Goal: Transaction & Acquisition: Purchase product/service

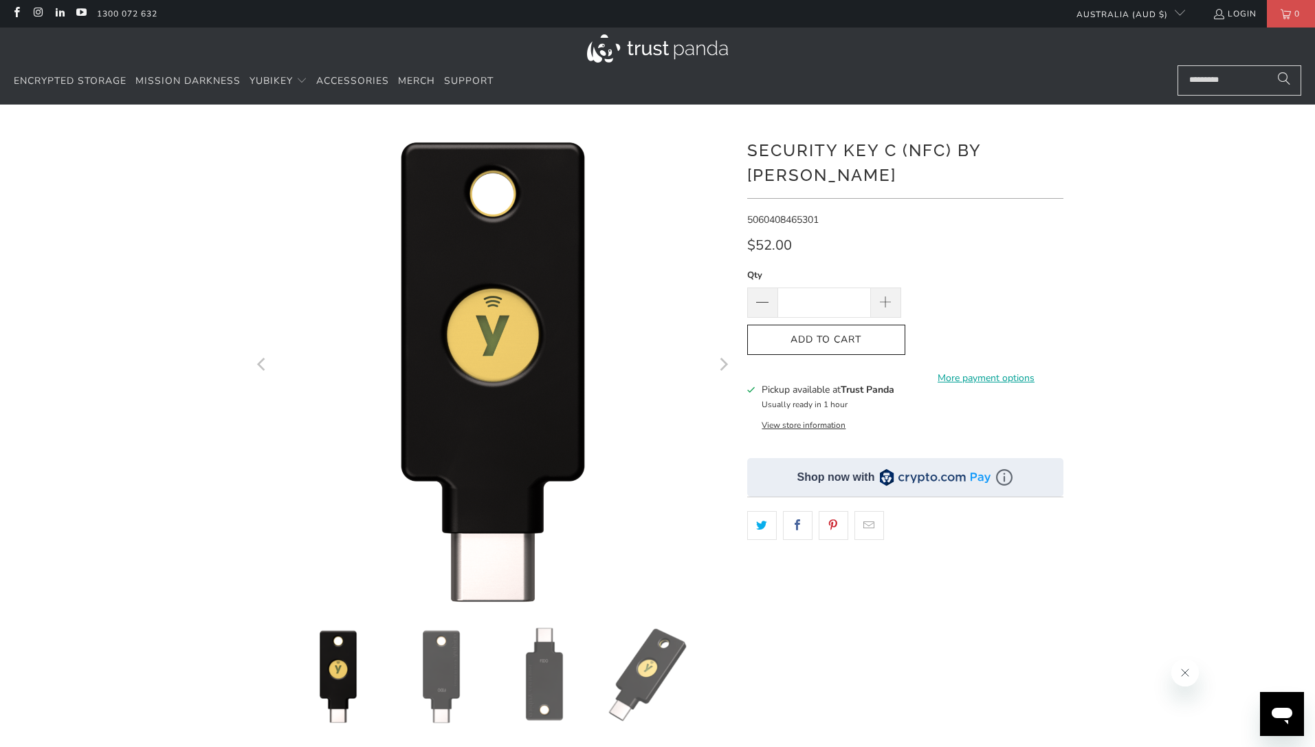
click at [1193, 258] on div "*" at bounding box center [657, 472] width 1315 height 694
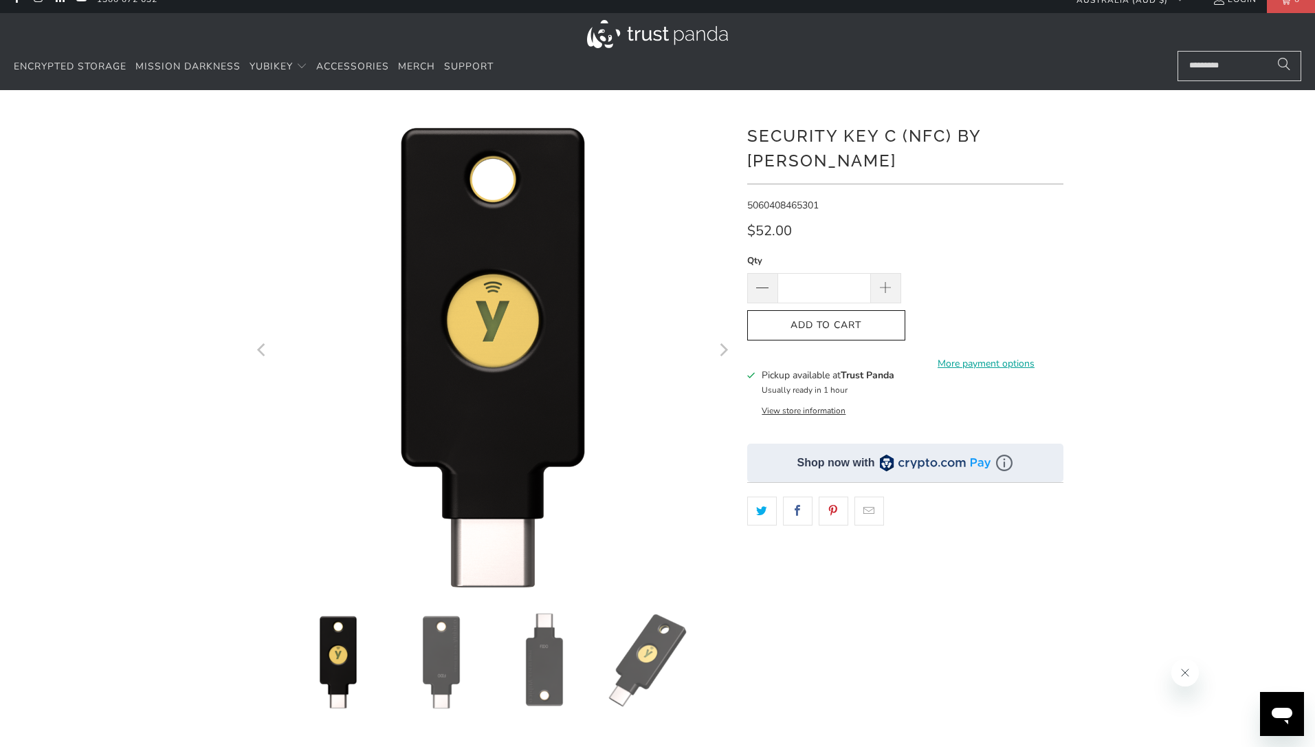
scroll to position [17, 0]
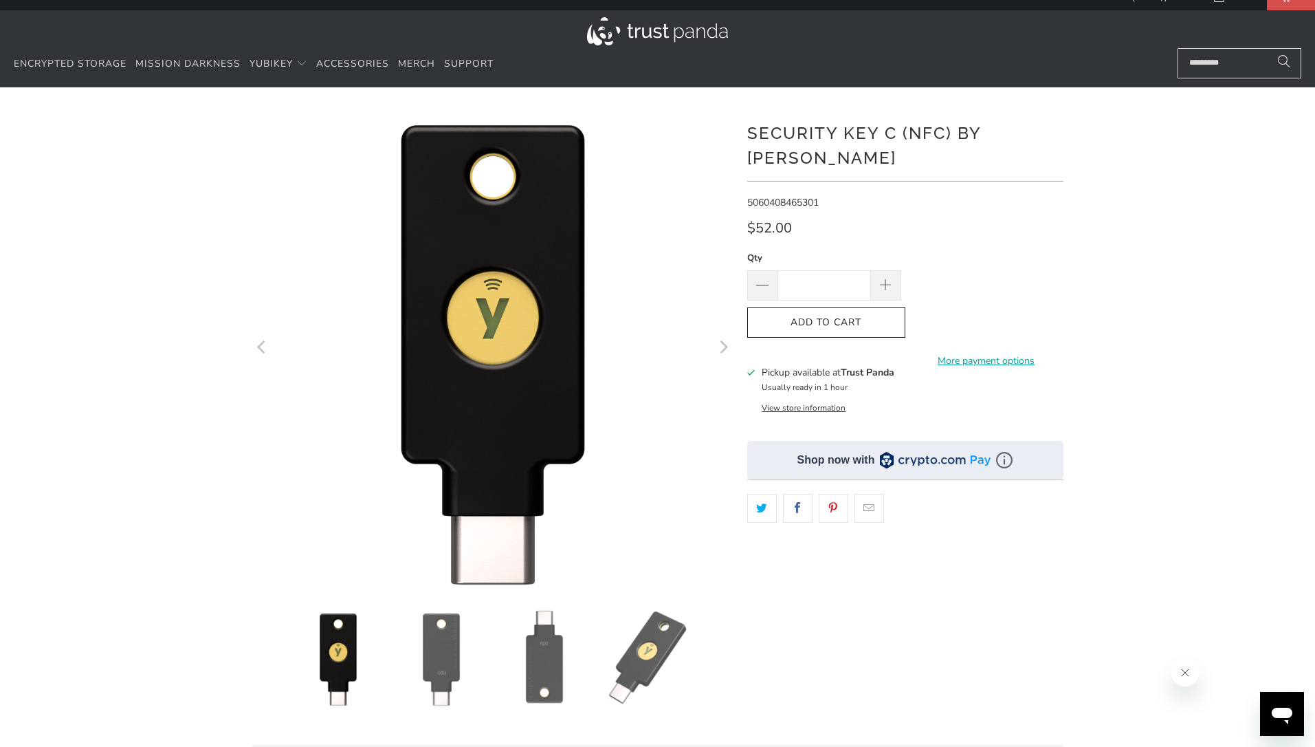
click at [817, 402] on button "View store information" at bounding box center [804, 407] width 84 height 11
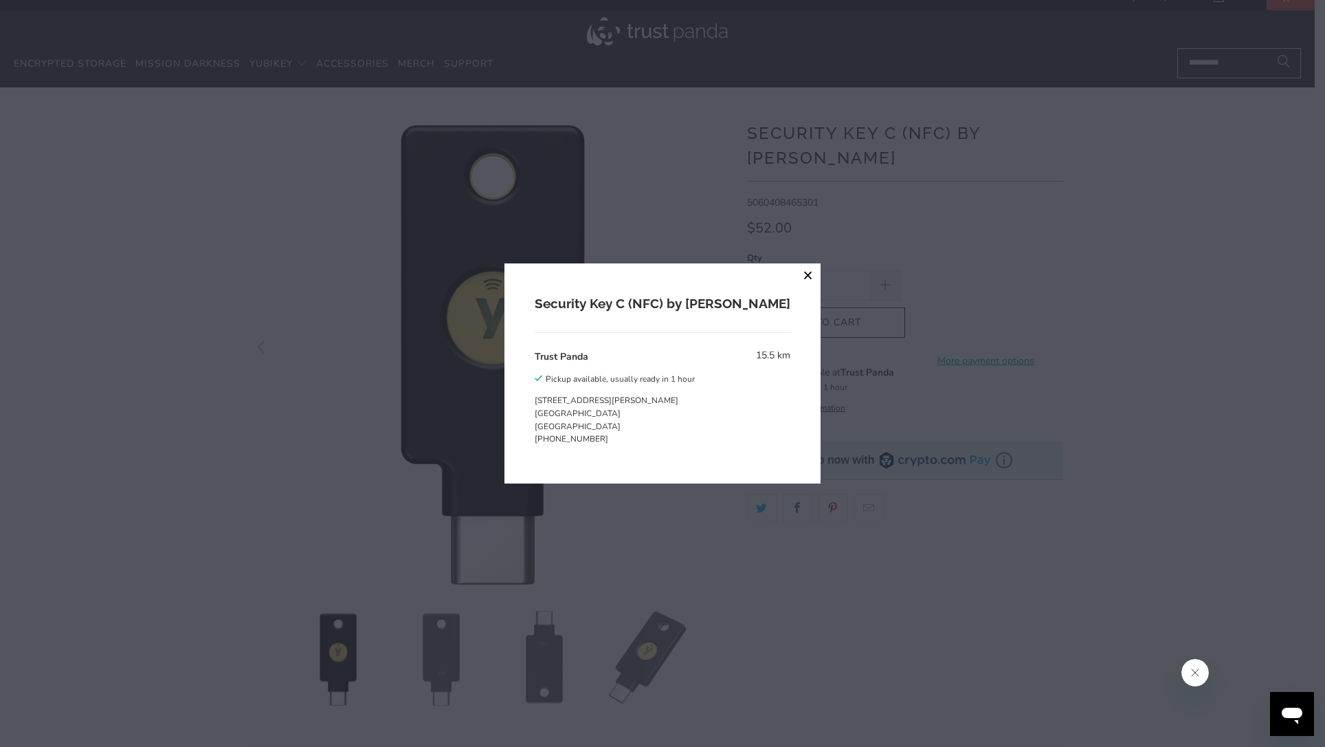
click at [796, 278] on button "close" at bounding box center [808, 275] width 25 height 25
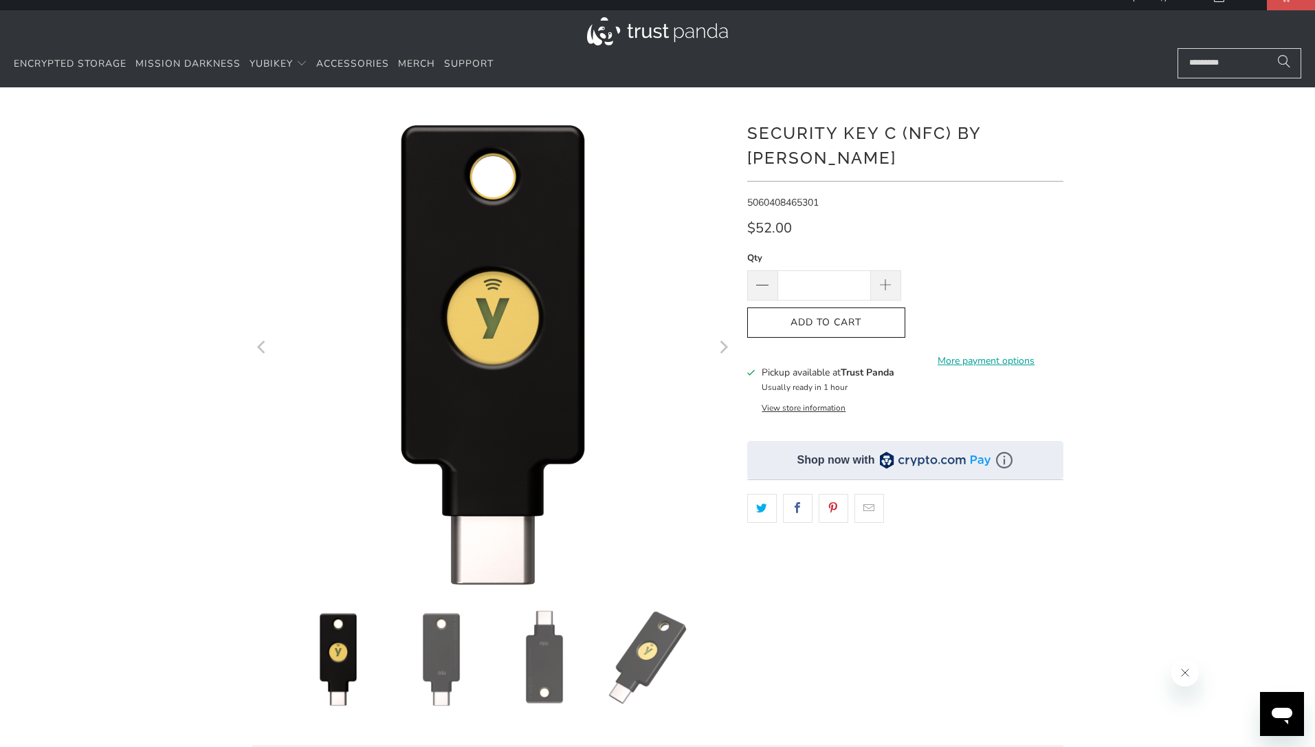
click at [1144, 345] on div "*" at bounding box center [657, 455] width 1315 height 694
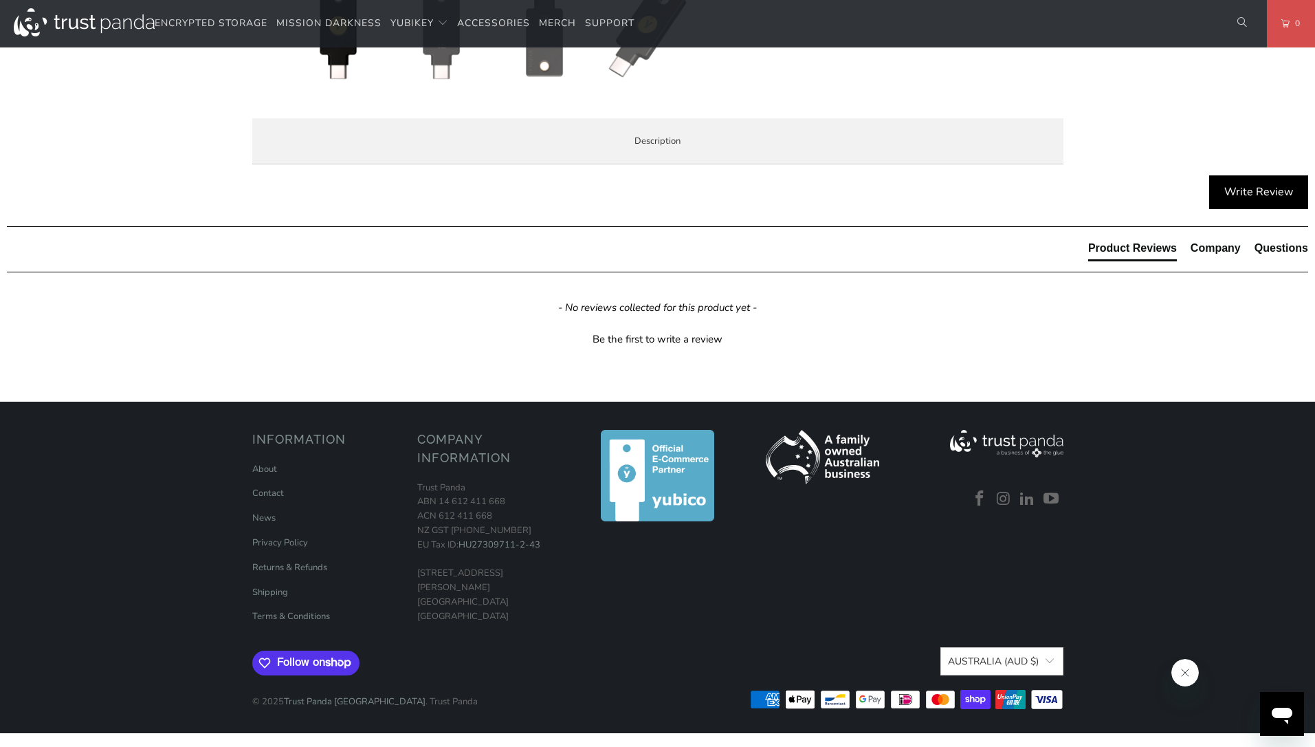
scroll to position [0, 0]
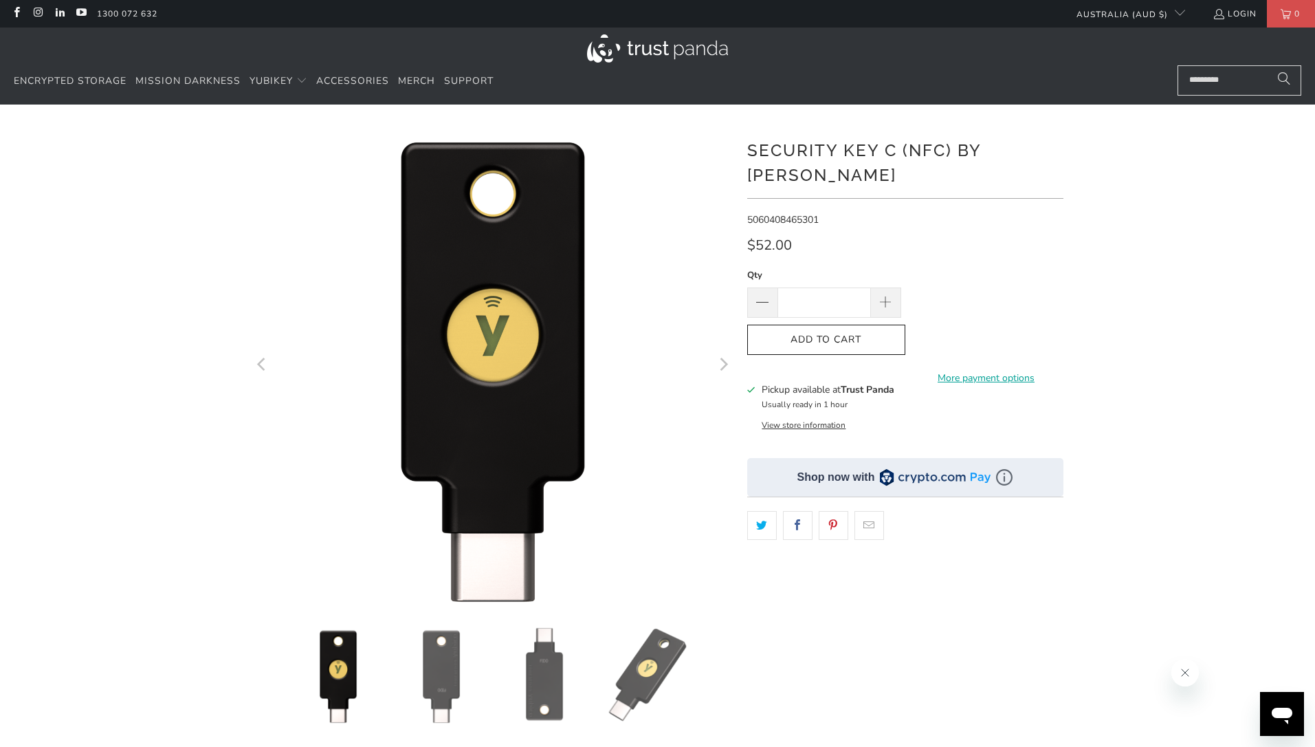
click at [1147, 294] on div "*" at bounding box center [657, 472] width 1315 height 694
click at [832, 329] on icon "button" at bounding box center [826, 340] width 22 height 22
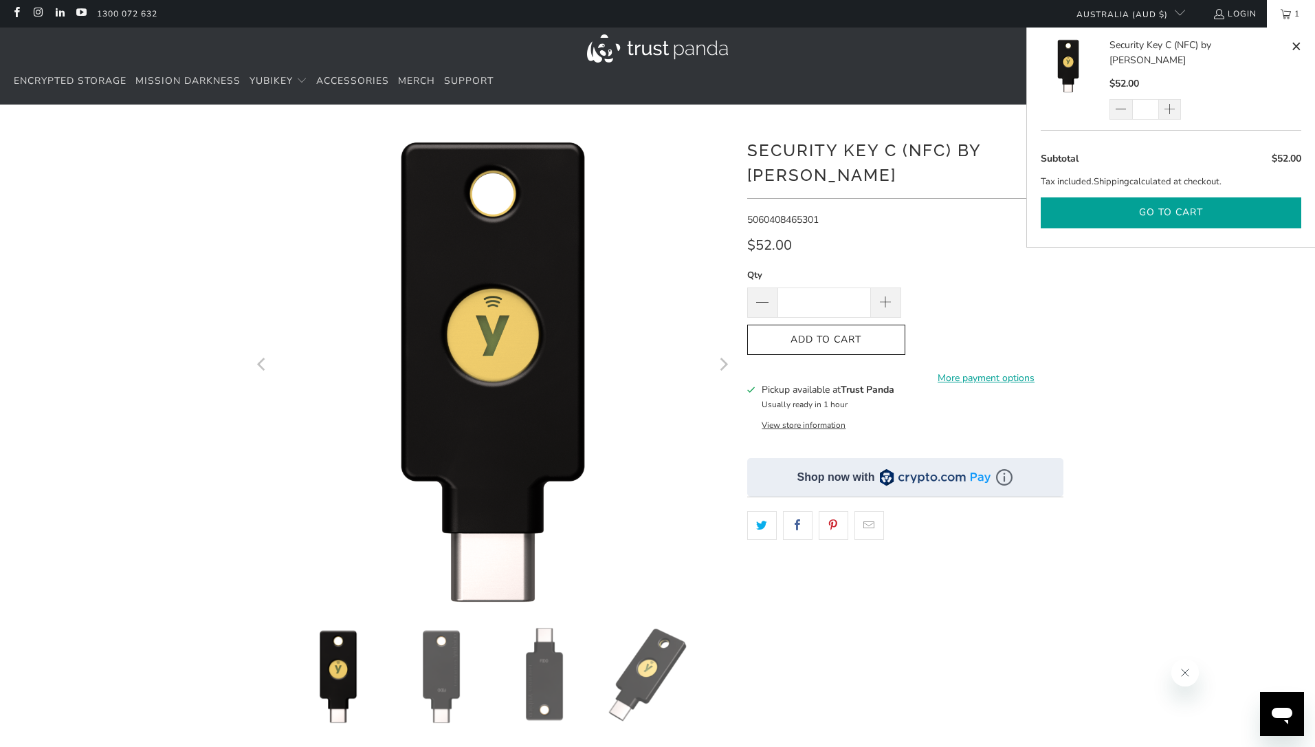
click at [1186, 197] on button "Go to cart" at bounding box center [1171, 212] width 261 height 31
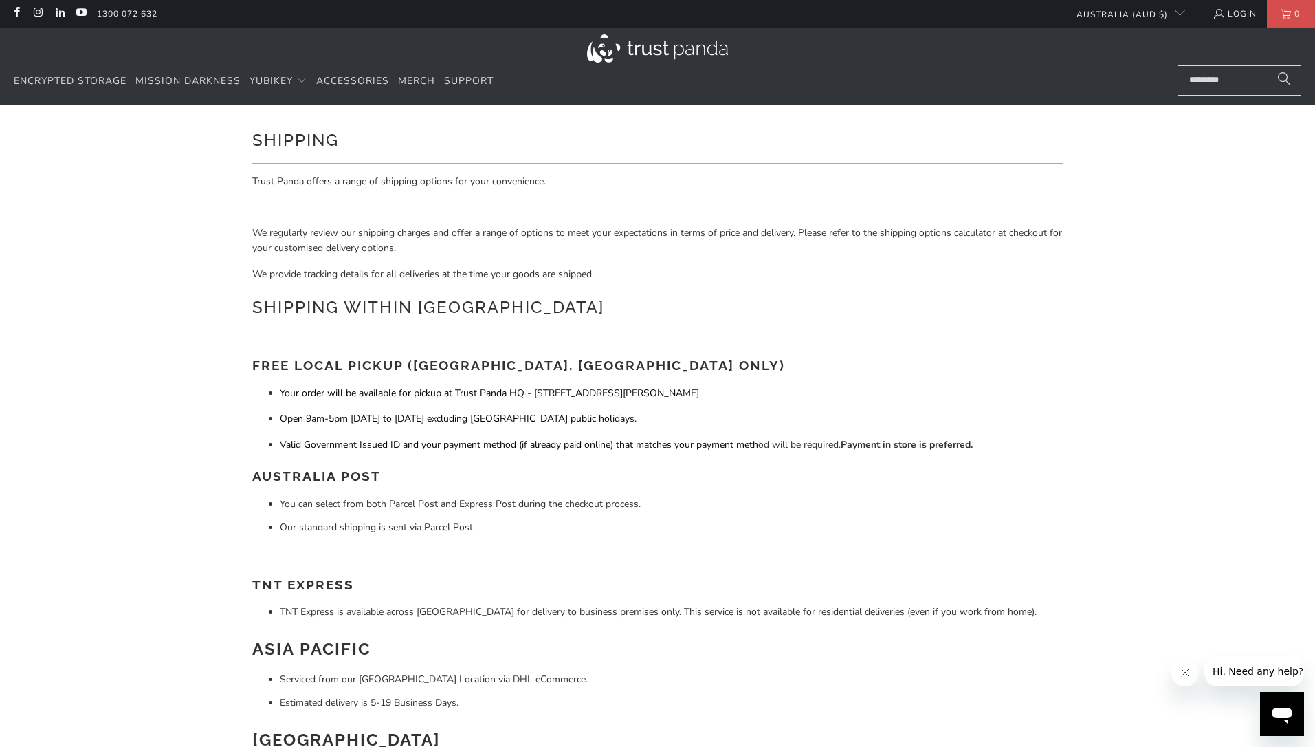
click at [711, 235] on span "We regularly review our shipping charges and offer a range of options to meet y…" at bounding box center [657, 240] width 810 height 28
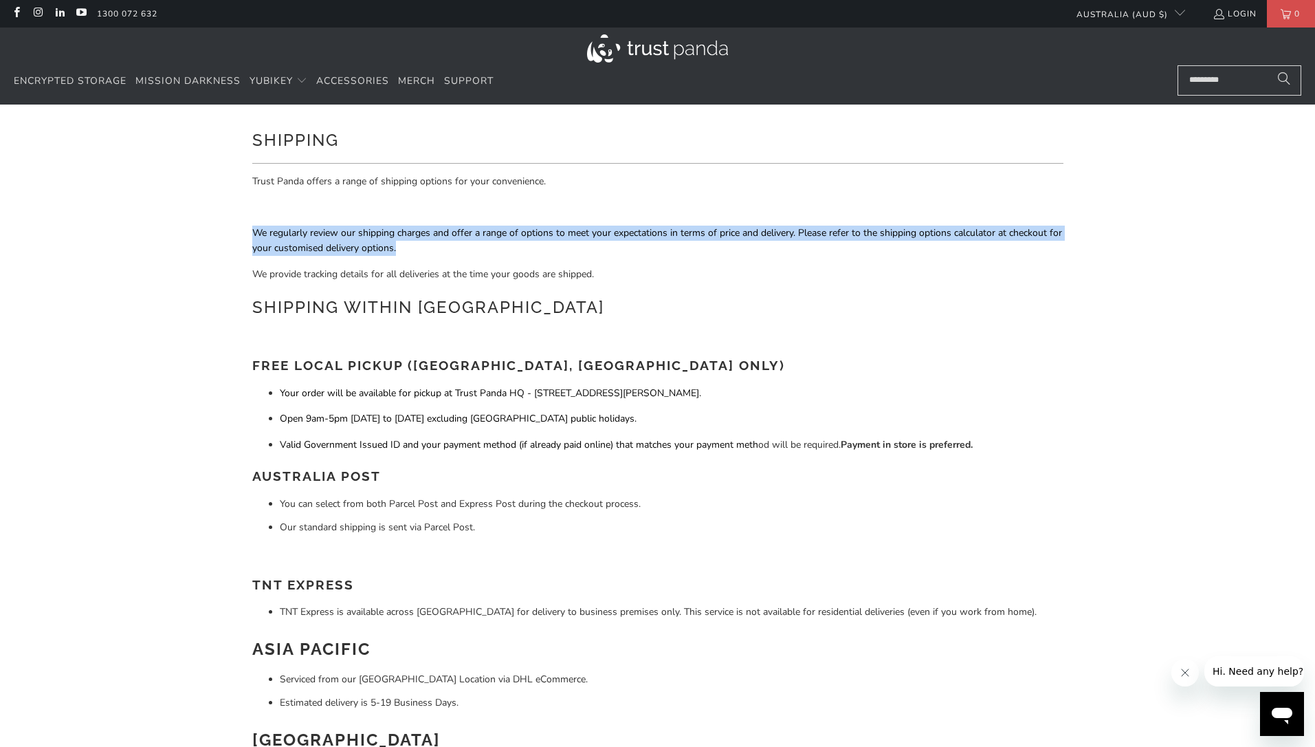
drag, startPoint x: 711, startPoint y: 235, endPoint x: 833, endPoint y: 254, distance: 123.2
click at [711, 235] on span "We regularly review our shipping charges and offer a range of options to meet y…" at bounding box center [657, 240] width 810 height 28
click at [850, 257] on div "Trust Panda offers a range of shipping options for your convenience. We regular…" at bounding box center [657, 557] width 811 height 767
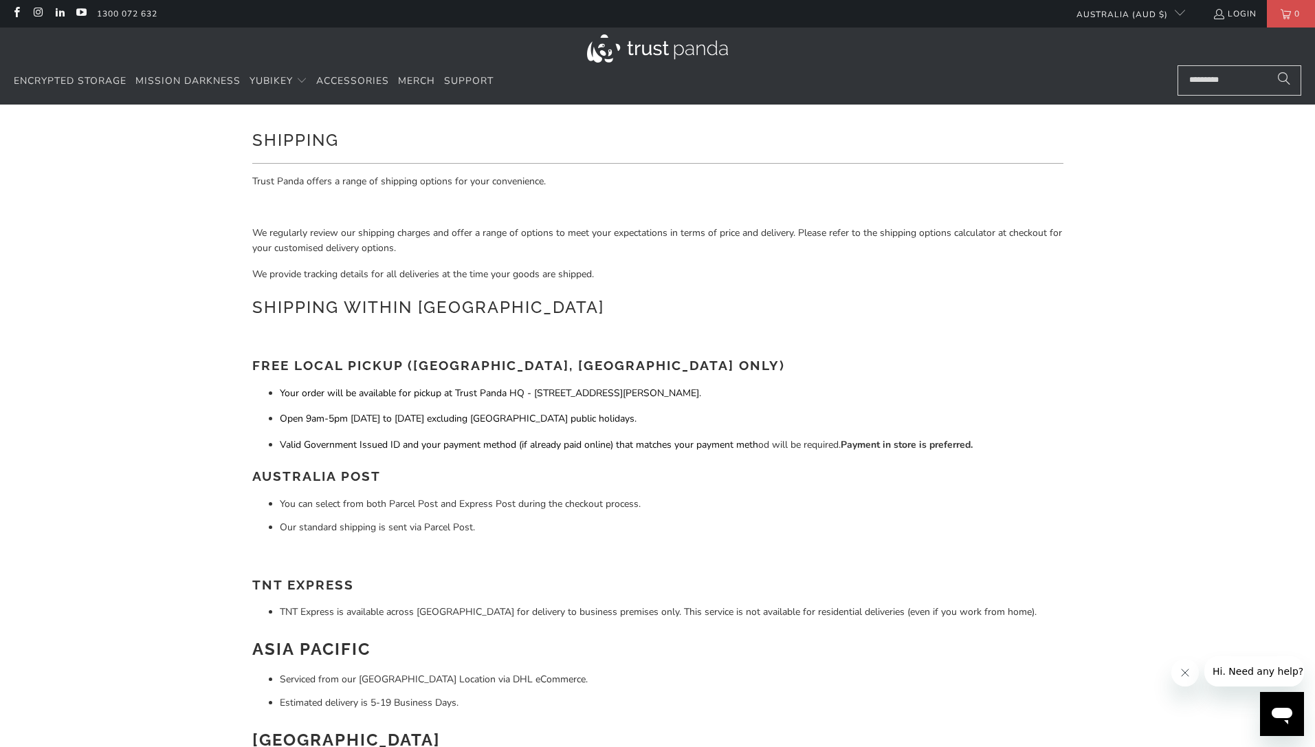
click at [786, 294] on h1 "Shipping within Australia" at bounding box center [657, 305] width 811 height 27
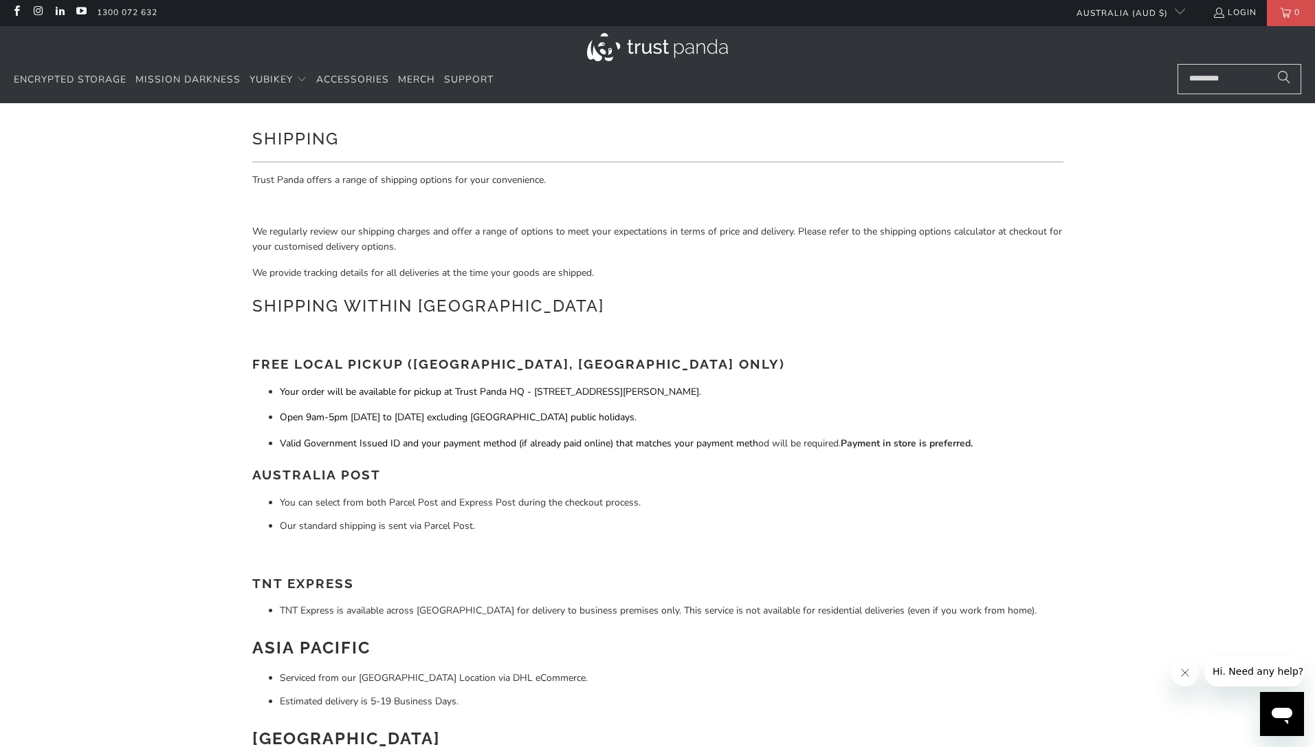
click at [789, 286] on div "Trust Panda offers a range of shipping options for your convenience. We regular…" at bounding box center [657, 556] width 811 height 767
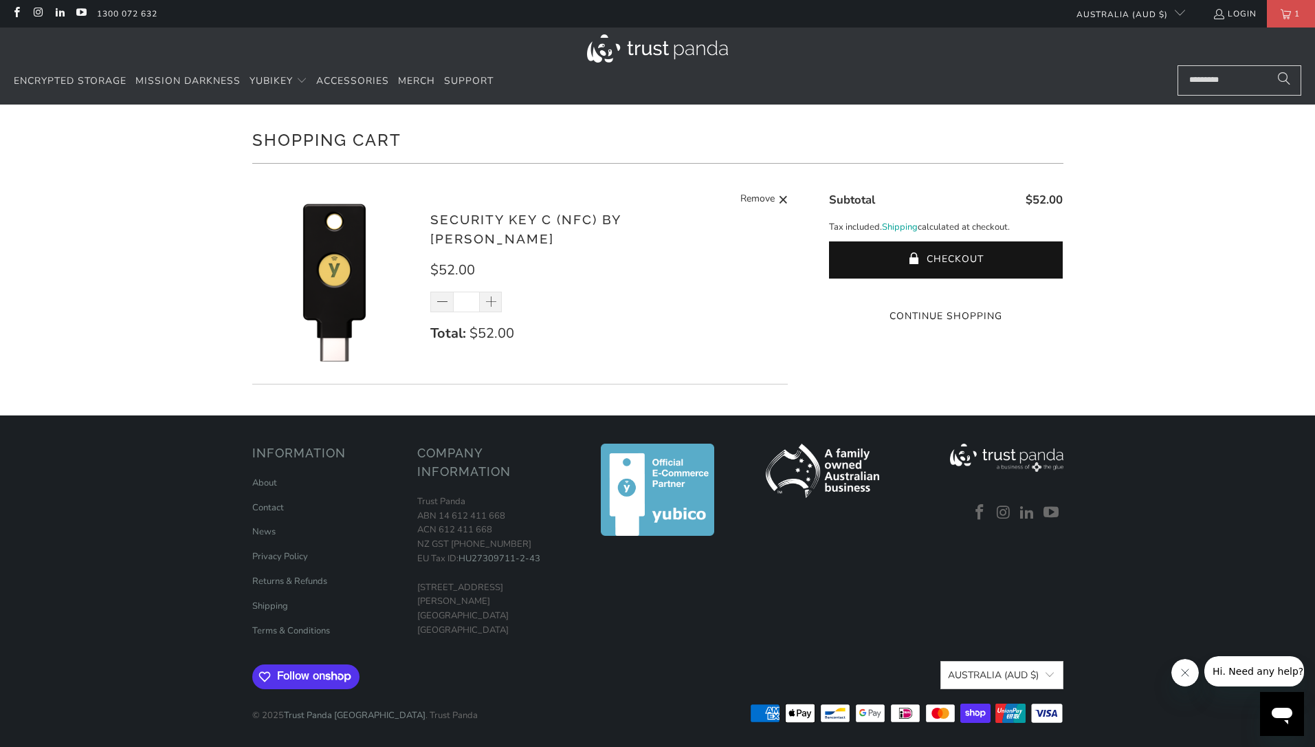
click at [1178, 288] on div "Shopping Cart There are no items in your cart. Continue Shopping Security Key C…" at bounding box center [657, 259] width 1315 height 311
click at [1006, 254] on button "Checkout" at bounding box center [946, 259] width 234 height 37
